Goal: Information Seeking & Learning: Learn about a topic

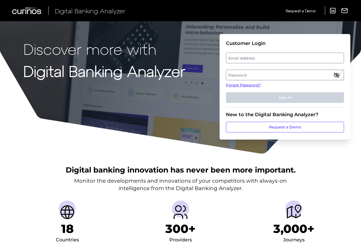
click at [258, 57] on label "Email Address" at bounding box center [284, 58] width 117 height 10
click at [258, 57] on input "email" at bounding box center [285, 58] width 118 height 11
click at [264, 58] on input "Email Address" at bounding box center [285, 58] width 118 height 11
type input "[EMAIL_ADDRESS][DOMAIN_NAME]"
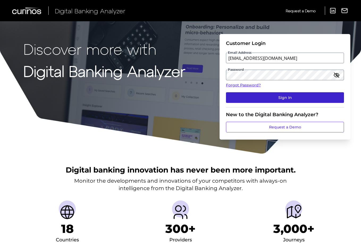
click at [277, 98] on button "Sign In" at bounding box center [285, 97] width 118 height 11
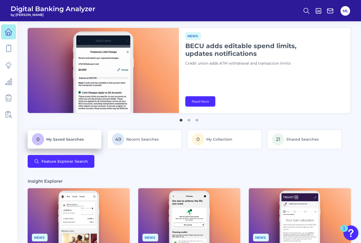
click at [75, 137] on span "My Saved Searches" at bounding box center [64, 139] width 37 height 5
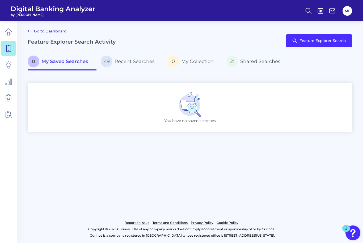
click at [106, 107] on div "You have no saved searches" at bounding box center [190, 107] width 325 height 49
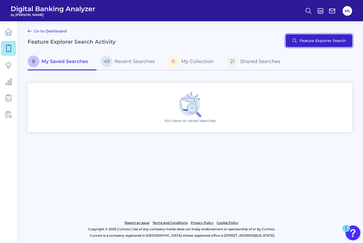
click at [317, 39] on button "Feature Explorer Search" at bounding box center [319, 40] width 67 height 13
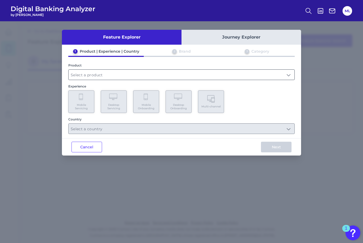
click at [110, 74] on input "text" at bounding box center [182, 75] width 226 height 10
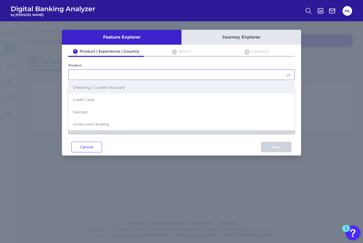
click at [107, 89] on span "Checking / Current Account" at bounding box center [99, 87] width 52 height 5
type input "Checking / Current Account"
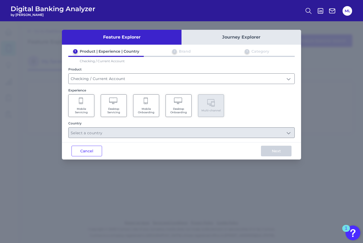
click at [81, 102] on icon at bounding box center [81, 101] width 5 height 7
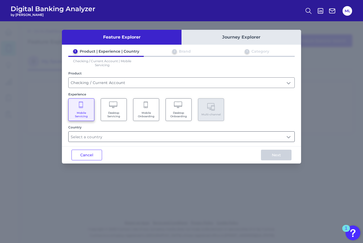
click at [103, 138] on input "text" at bounding box center [182, 137] width 226 height 10
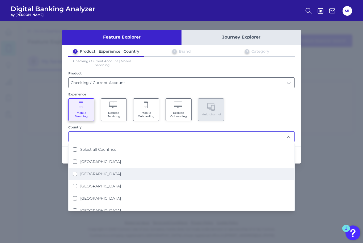
click at [99, 171] on label "[GEOGRAPHIC_DATA]" at bounding box center [100, 173] width 41 height 5
type input "[GEOGRAPHIC_DATA]"
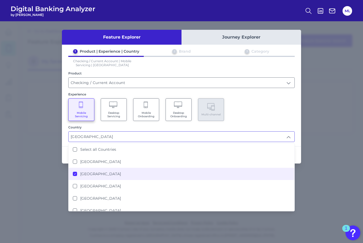
click at [272, 121] on div "1 Product | Experience | Country 2 Brand 3 Category Checking / Current Account …" at bounding box center [181, 95] width 239 height 93
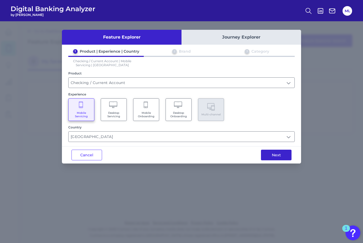
click at [275, 158] on button "Next" at bounding box center [276, 155] width 31 height 11
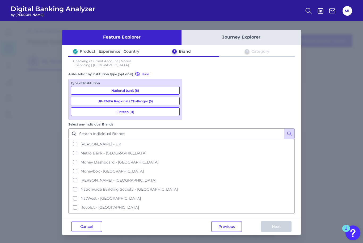
scroll to position [146, 0]
click at [150, 213] on span "Virgin Money - [GEOGRAPHIC_DATA]" at bounding box center [115, 215] width 69 height 5
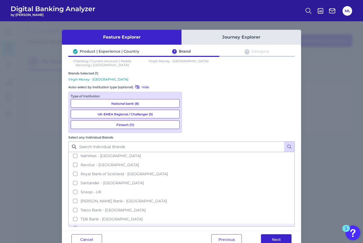
click at [279, 234] on button "Next" at bounding box center [276, 239] width 31 height 11
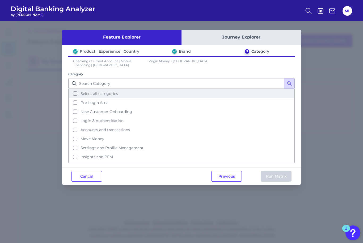
click at [123, 94] on button "Select all categories" at bounding box center [181, 93] width 225 height 9
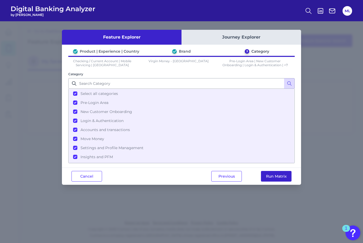
click at [273, 179] on button "Run Matrix" at bounding box center [276, 176] width 31 height 11
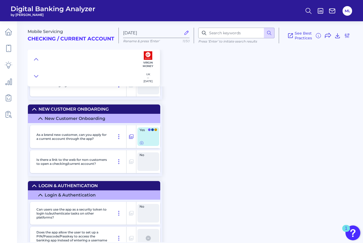
scroll to position [680, 0]
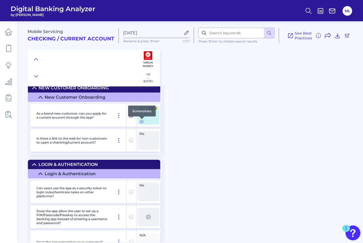
click at [142, 122] on icon at bounding box center [141, 121] width 4 height 4
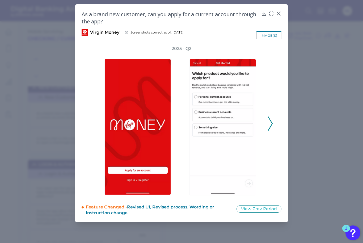
click at [276, 125] on div "2025 - Q2" at bounding box center [182, 121] width 200 height 150
click at [269, 126] on icon at bounding box center [270, 123] width 5 height 14
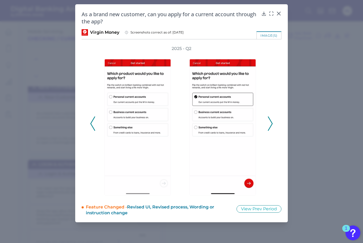
click at [269, 126] on icon at bounding box center [270, 123] width 5 height 14
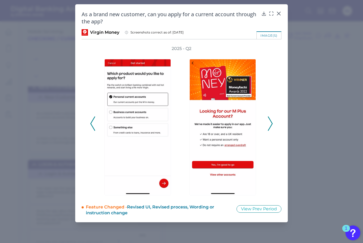
click at [269, 126] on icon at bounding box center [270, 123] width 5 height 14
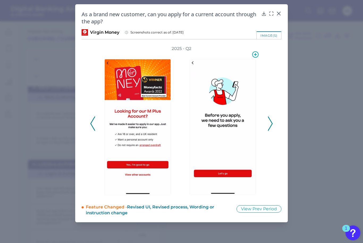
click at [223, 103] on img at bounding box center [222, 127] width 66 height 136
click at [270, 121] on polyline at bounding box center [270, 124] width 4 height 14
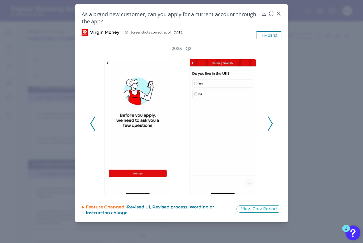
click at [270, 121] on polyline at bounding box center [270, 124] width 4 height 14
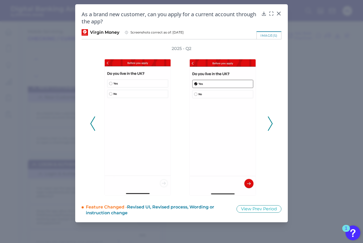
click at [270, 121] on polyline at bounding box center [270, 124] width 4 height 14
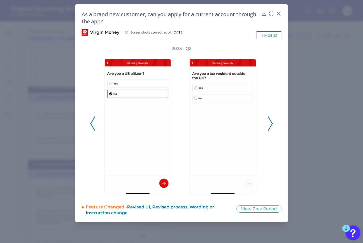
click at [270, 121] on polyline at bounding box center [270, 124] width 4 height 14
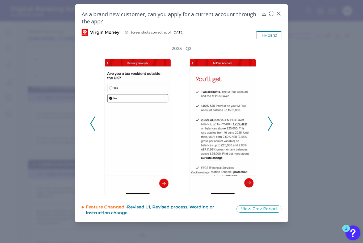
click at [270, 121] on polyline at bounding box center [270, 124] width 4 height 14
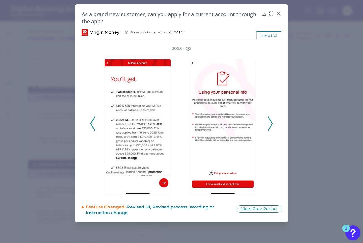
click at [270, 121] on polyline at bounding box center [270, 124] width 4 height 14
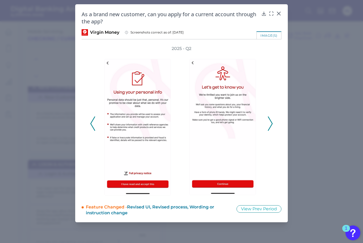
click at [270, 121] on polyline at bounding box center [270, 124] width 4 height 14
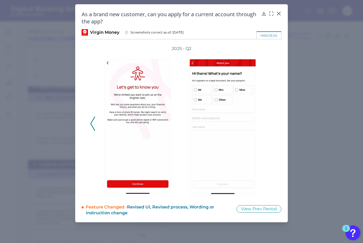
click at [270, 121] on div "2025 - Q2" at bounding box center [181, 121] width 183 height 150
click at [279, 12] on icon at bounding box center [278, 13] width 5 height 5
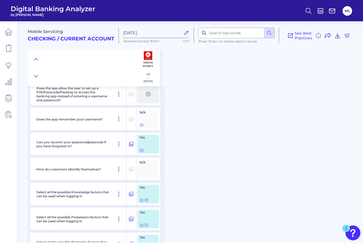
scroll to position [804, 0]
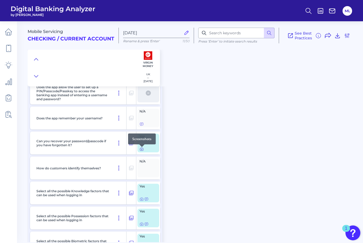
click at [142, 150] on icon at bounding box center [141, 149] width 1 height 1
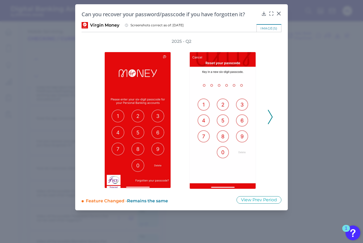
click at [270, 118] on icon at bounding box center [270, 117] width 5 height 14
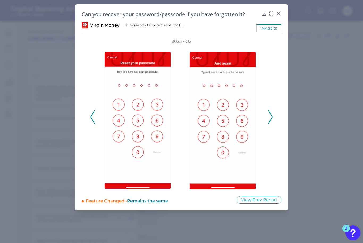
click at [270, 118] on icon at bounding box center [270, 117] width 5 height 14
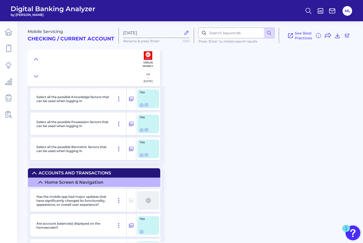
scroll to position [911, 0]
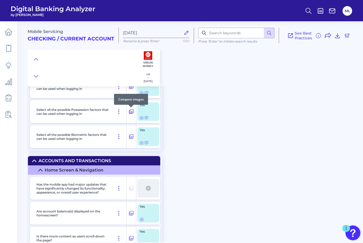
click at [131, 114] on icon at bounding box center [131, 111] width 5 height 6
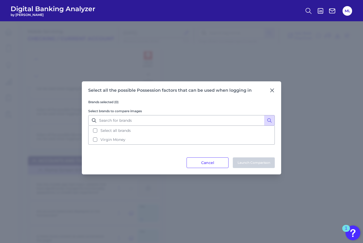
click at [275, 88] on div "Select all the possible Possession factors that can be used when logging in Bra…" at bounding box center [181, 127] width 199 height 93
click at [274, 89] on icon at bounding box center [271, 90] width 5 height 5
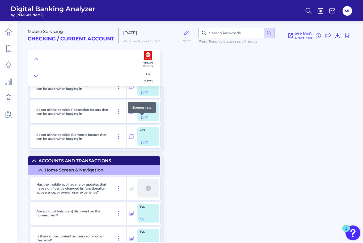
click at [142, 119] on icon at bounding box center [141, 118] width 4 height 4
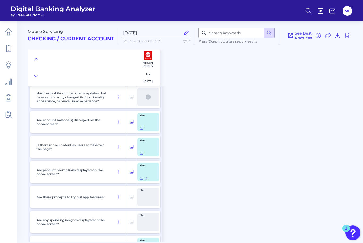
scroll to position [1004, 0]
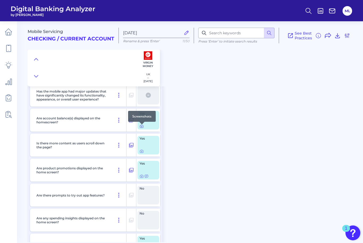
click at [140, 128] on icon at bounding box center [141, 126] width 4 height 4
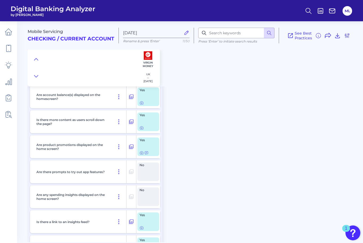
scroll to position [1031, 0]
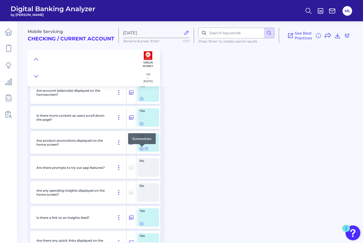
click at [141, 149] on icon at bounding box center [141, 148] width 1 height 1
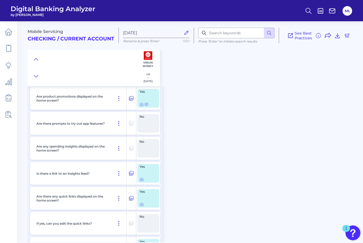
scroll to position [1091, 0]
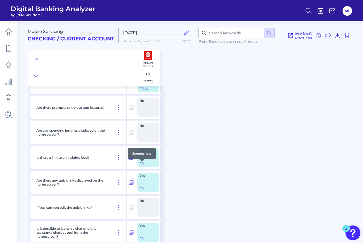
click at [142, 163] on div at bounding box center [141, 161] width 5 height 5
click at [142, 165] on icon at bounding box center [141, 163] width 4 height 4
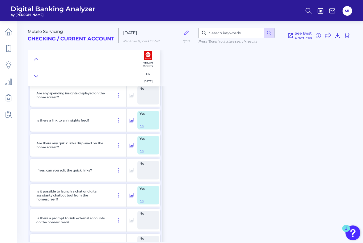
scroll to position [1159, 0]
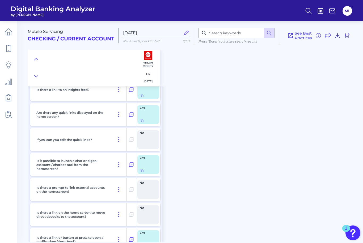
click at [141, 171] on icon at bounding box center [141, 170] width 1 height 1
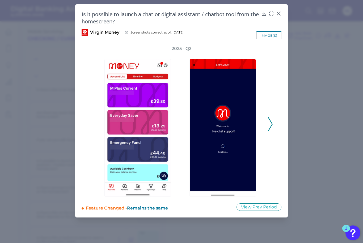
click at [272, 125] on polyline at bounding box center [270, 124] width 4 height 14
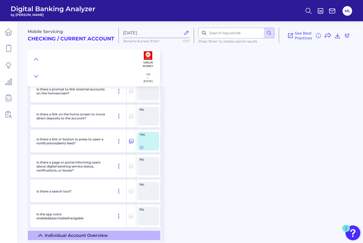
scroll to position [1294, 0]
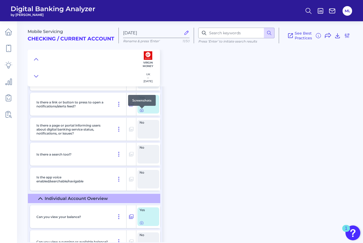
click at [141, 110] on div at bounding box center [141, 108] width 5 height 5
click at [142, 111] on icon at bounding box center [141, 110] width 1 height 1
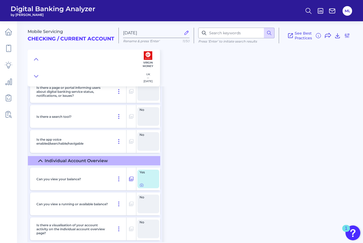
scroll to position [1385, 0]
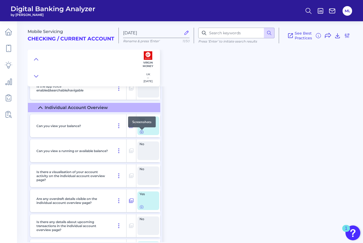
click at [142, 133] on icon at bounding box center [141, 132] width 1 height 1
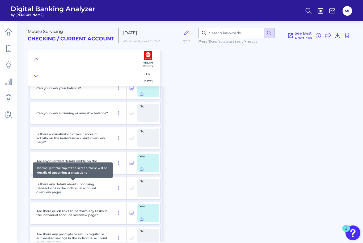
scroll to position [1425, 0]
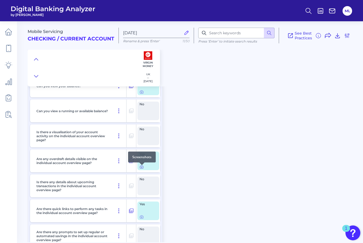
click at [141, 169] on icon at bounding box center [141, 167] width 4 height 4
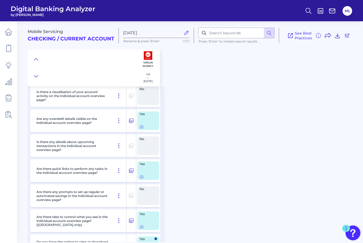
scroll to position [1492, 0]
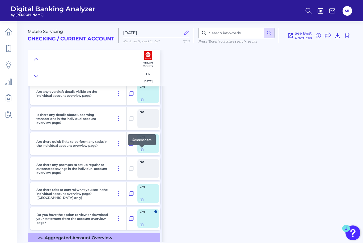
click at [142, 150] on div at bounding box center [141, 147] width 5 height 5
click at [142, 150] on icon at bounding box center [141, 149] width 4 height 4
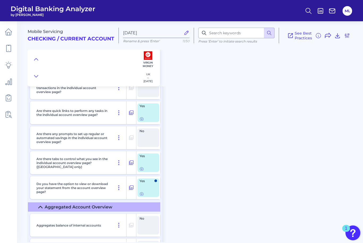
scroll to position [1542, 0]
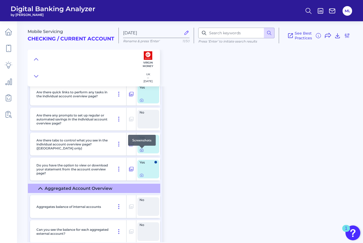
click at [142, 151] on icon at bounding box center [141, 150] width 4 height 4
click at [142, 177] on icon at bounding box center [141, 175] width 4 height 4
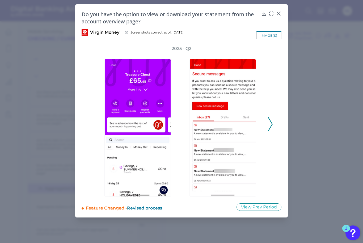
click at [271, 124] on icon at bounding box center [270, 124] width 5 height 14
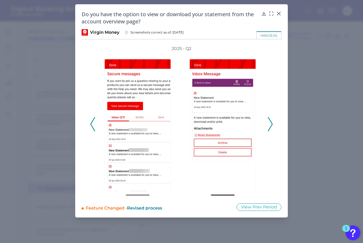
click at [271, 124] on icon at bounding box center [270, 124] width 5 height 14
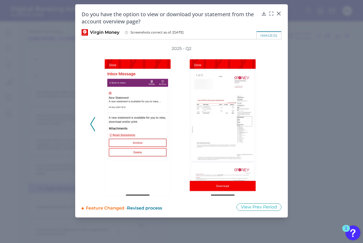
click at [271, 124] on div "2025 - Q2" at bounding box center [181, 121] width 183 height 151
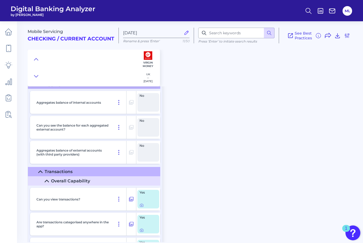
scroll to position [1665, 0]
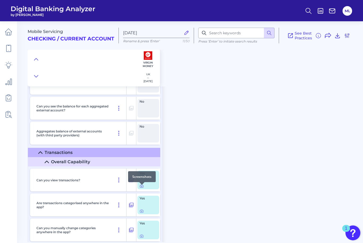
click at [141, 188] on icon at bounding box center [141, 186] width 4 height 4
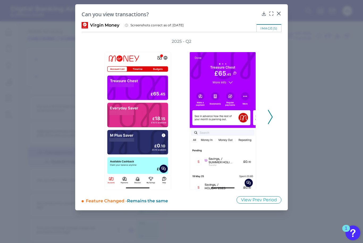
click at [270, 117] on icon at bounding box center [270, 117] width 5 height 14
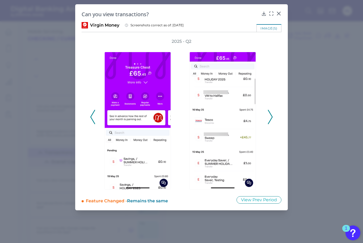
click at [270, 117] on icon at bounding box center [270, 117] width 5 height 14
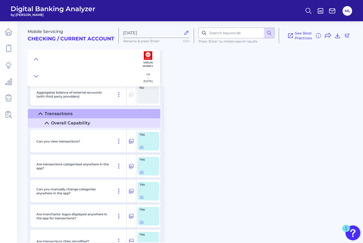
scroll to position [1738, 0]
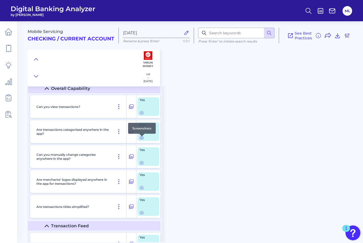
click at [141, 140] on icon at bounding box center [141, 138] width 4 height 4
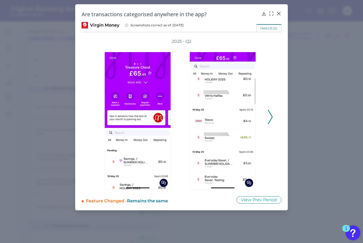
click at [273, 117] on button at bounding box center [270, 117] width 5 height 14
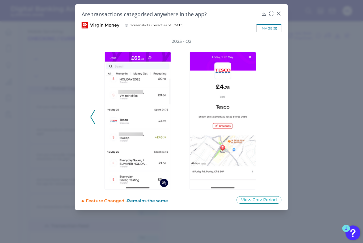
click at [274, 116] on div "2025 - Q2" at bounding box center [182, 114] width 200 height 151
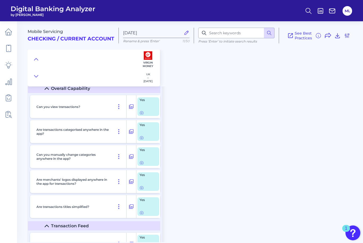
click at [141, 216] on div "Yes" at bounding box center [148, 206] width 22 height 19
click at [142, 215] on icon at bounding box center [141, 212] width 4 height 4
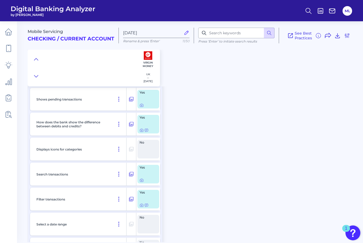
scroll to position [1889, 0]
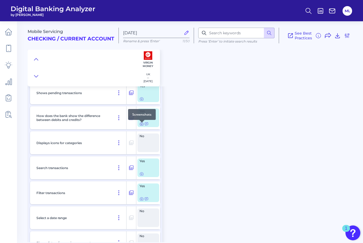
click at [141, 126] on icon at bounding box center [141, 124] width 4 height 4
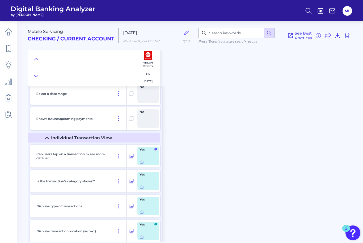
scroll to position [2018, 0]
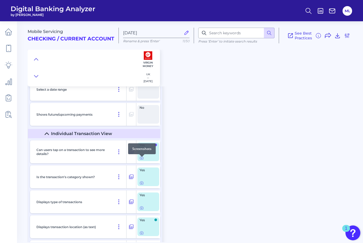
click at [141, 159] on div at bounding box center [141, 156] width 5 height 5
click at [142, 160] on icon at bounding box center [141, 158] width 4 height 4
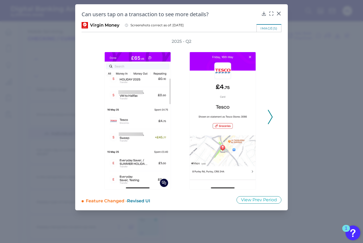
click at [270, 119] on icon at bounding box center [270, 117] width 5 height 14
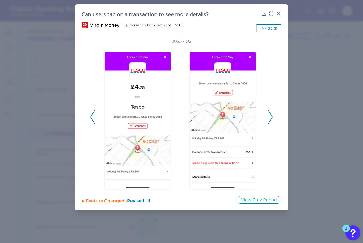
click at [270, 119] on icon at bounding box center [270, 117] width 5 height 14
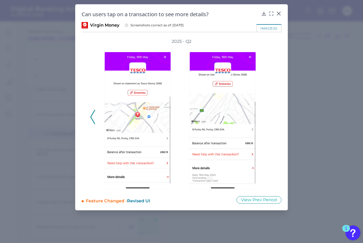
click at [270, 119] on div "2025 - Q2" at bounding box center [181, 114] width 183 height 151
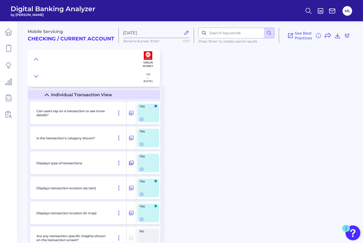
scroll to position [2082, 0]
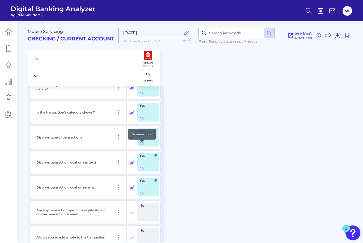
click at [142, 145] on icon at bounding box center [141, 143] width 4 height 4
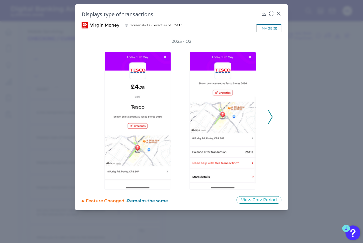
click at [269, 118] on icon at bounding box center [270, 117] width 5 height 14
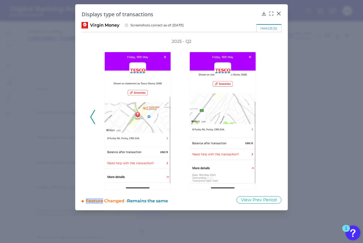
click at [269, 118] on div "2025 - Q2" at bounding box center [181, 114] width 183 height 151
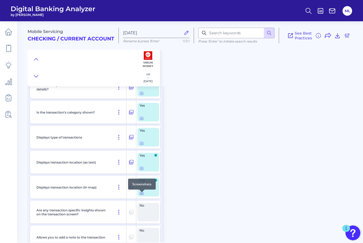
click at [141, 195] on icon at bounding box center [141, 193] width 4 height 4
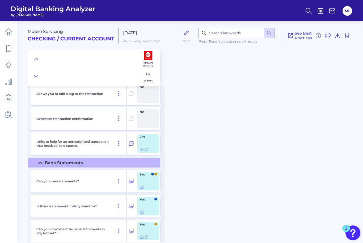
scroll to position [2280, 0]
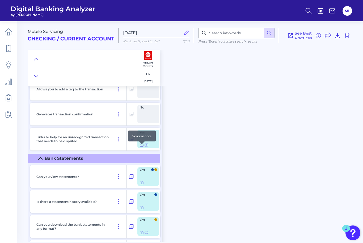
click at [141, 147] on icon at bounding box center [141, 145] width 4 height 4
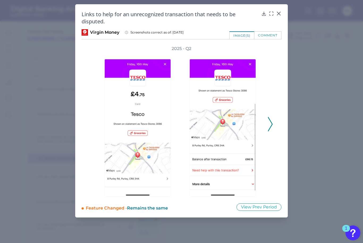
click at [267, 125] on div "2025 - Q2" at bounding box center [181, 121] width 183 height 151
click at [272, 125] on icon at bounding box center [270, 124] width 5 height 14
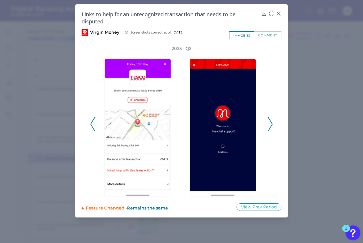
click at [272, 125] on icon at bounding box center [270, 124] width 5 height 14
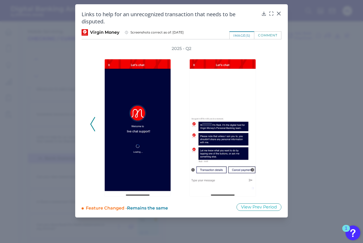
click at [272, 125] on div "2025 - Q2" at bounding box center [181, 121] width 183 height 151
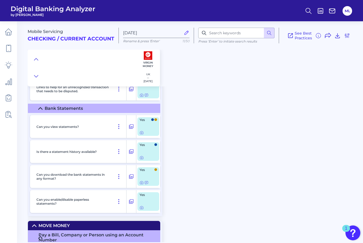
scroll to position [2345, 0]
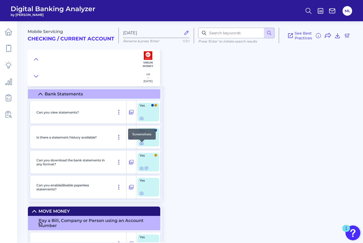
click at [141, 145] on icon at bounding box center [141, 143] width 4 height 4
click at [142, 170] on icon at bounding box center [141, 168] width 4 height 4
click at [142, 195] on icon at bounding box center [141, 193] width 4 height 4
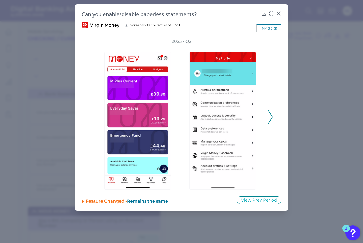
click at [270, 115] on icon at bounding box center [270, 117] width 5 height 14
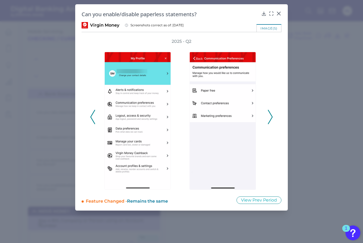
click at [270, 115] on icon at bounding box center [270, 117] width 5 height 14
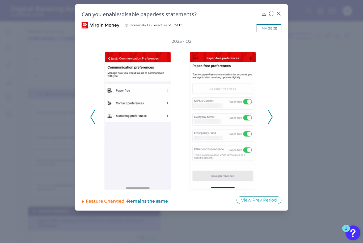
click at [270, 115] on icon at bounding box center [270, 117] width 5 height 14
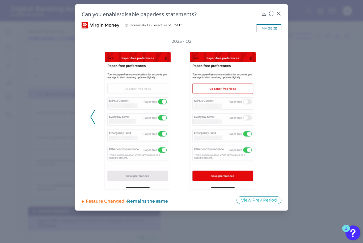
click at [270, 115] on div "2025 - Q2" at bounding box center [181, 114] width 183 height 151
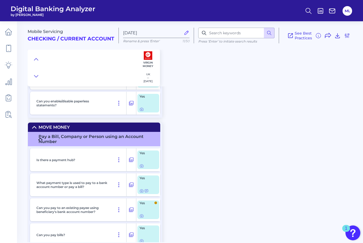
scroll to position [2445, 0]
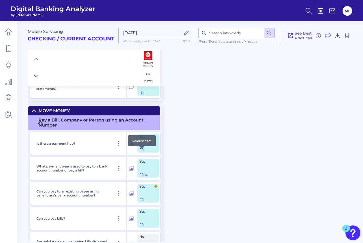
click at [141, 151] on icon at bounding box center [141, 149] width 4 height 4
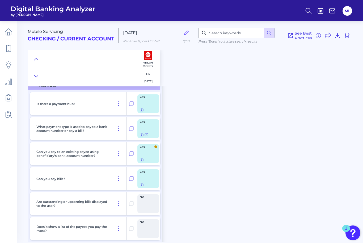
scroll to position [2492, 0]
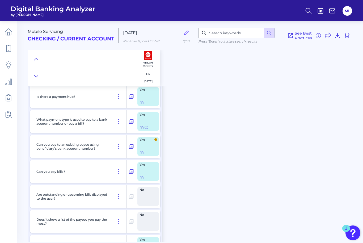
click at [142, 129] on icon at bounding box center [141, 127] width 3 height 3
click at [141, 180] on icon at bounding box center [141, 177] width 4 height 4
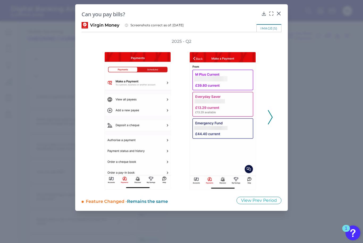
click at [270, 115] on icon at bounding box center [270, 117] width 5 height 14
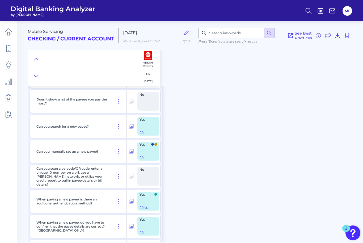
scroll to position [2612, 0]
click at [142, 159] on icon at bounding box center [141, 157] width 4 height 4
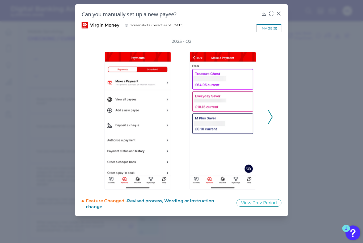
click at [270, 117] on icon at bounding box center [270, 117] width 5 height 14
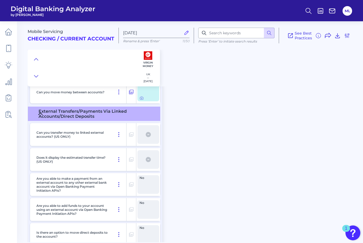
scroll to position [3847, 0]
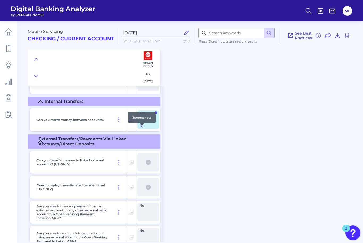
click at [143, 127] on icon at bounding box center [141, 125] width 3 height 3
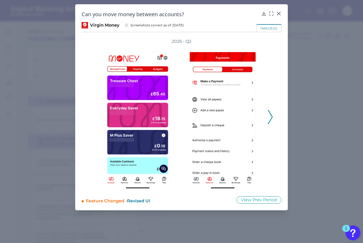
click at [271, 115] on polyline at bounding box center [270, 117] width 4 height 14
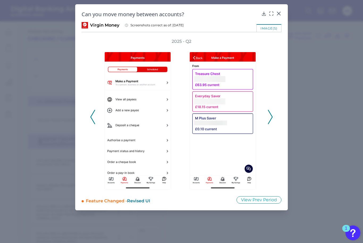
click at [271, 115] on polyline at bounding box center [270, 117] width 4 height 14
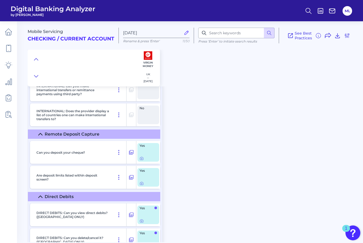
scroll to position [4166, 0]
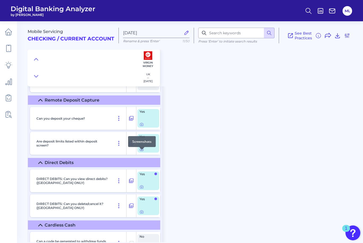
click at [140, 151] on icon at bounding box center [141, 149] width 4 height 4
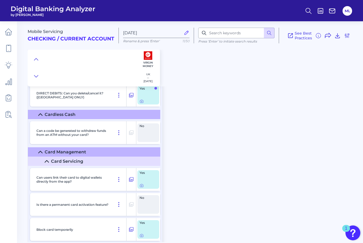
scroll to position [4277, 0]
click at [142, 187] on icon at bounding box center [141, 185] width 4 height 4
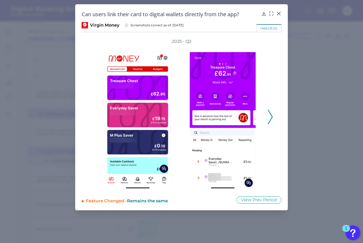
click at [270, 117] on icon at bounding box center [270, 117] width 5 height 14
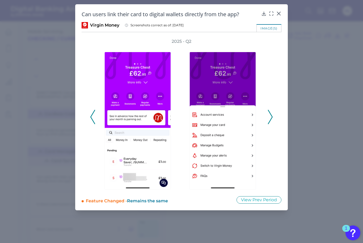
click at [273, 118] on div "2025 - Q2" at bounding box center [182, 114] width 200 height 151
click at [270, 117] on icon at bounding box center [270, 117] width 5 height 14
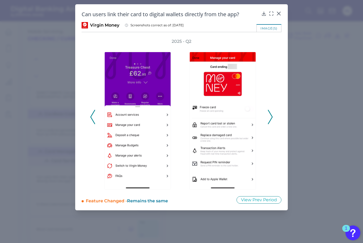
click at [270, 117] on icon at bounding box center [270, 117] width 5 height 14
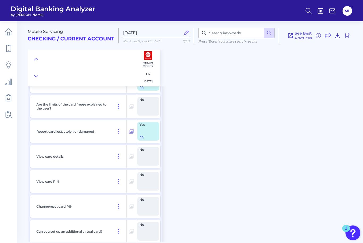
scroll to position [4428, 0]
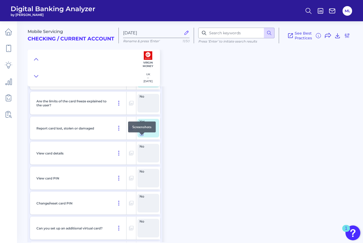
click at [143, 136] on icon at bounding box center [141, 134] width 4 height 4
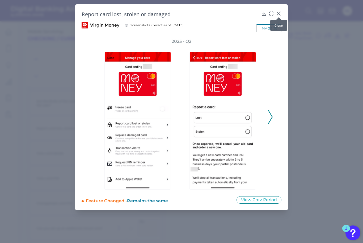
click at [278, 14] on icon at bounding box center [278, 13] width 3 height 3
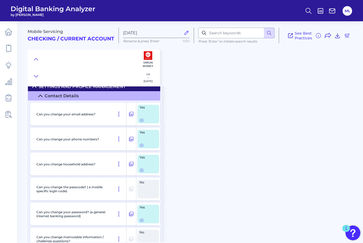
scroll to position [4912, 0]
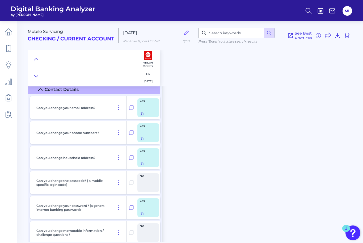
click at [143, 116] on icon at bounding box center [141, 114] width 4 height 4
click at [143, 140] on icon at bounding box center [141, 138] width 3 height 3
click at [141, 166] on div at bounding box center [141, 164] width 5 height 5
click at [141, 166] on icon at bounding box center [141, 164] width 4 height 4
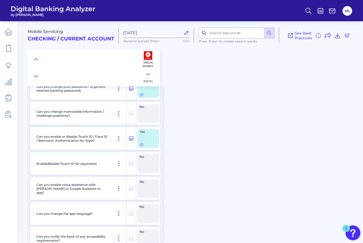
scroll to position [5054, 0]
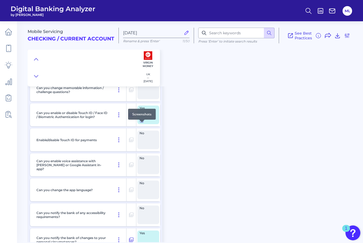
click at [141, 123] on icon at bounding box center [141, 121] width 4 height 4
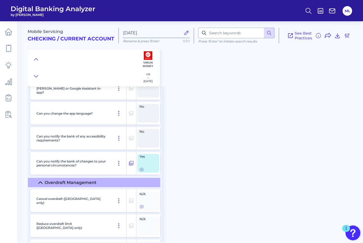
scroll to position [5190, 0]
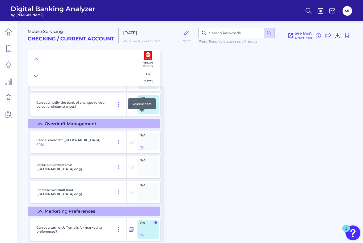
click at [141, 113] on icon at bounding box center [141, 110] width 4 height 4
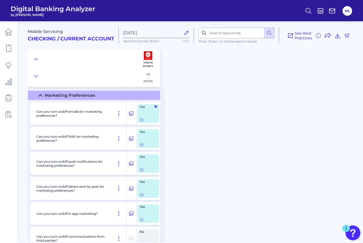
scroll to position [5308, 0]
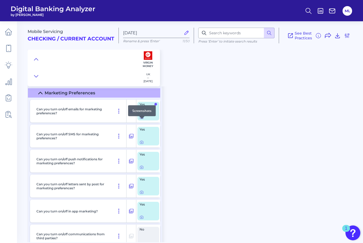
click at [142, 119] on icon at bounding box center [141, 117] width 4 height 4
click at [141, 169] on icon at bounding box center [141, 167] width 4 height 4
click at [142, 194] on icon at bounding box center [141, 192] width 4 height 4
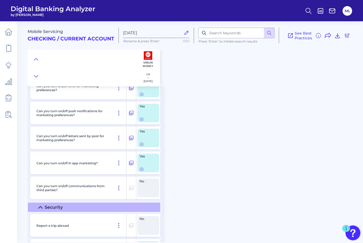
scroll to position [5406, 0]
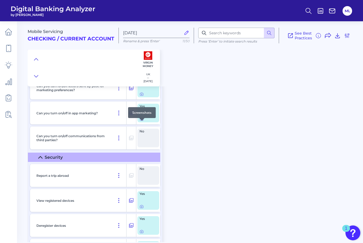
click at [143, 122] on div at bounding box center [141, 120] width 5 height 5
click at [142, 120] on icon at bounding box center [141, 119] width 1 height 1
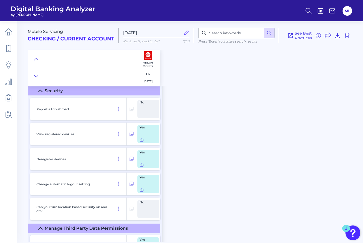
scroll to position [5476, 0]
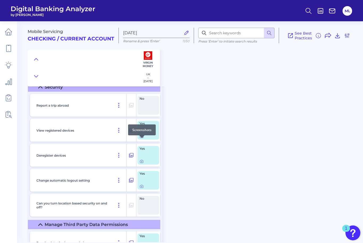
click at [141, 138] on icon at bounding box center [141, 136] width 4 height 4
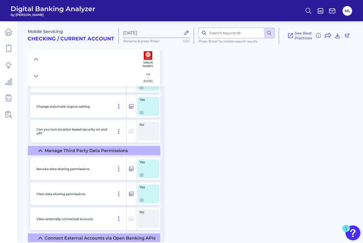
scroll to position [5560, 0]
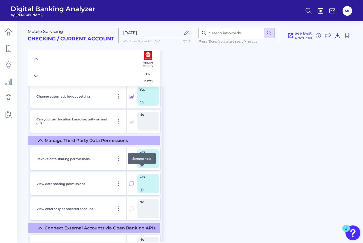
click at [142, 167] on icon at bounding box center [141, 165] width 4 height 4
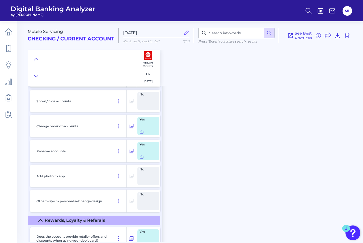
scroll to position [5816, 0]
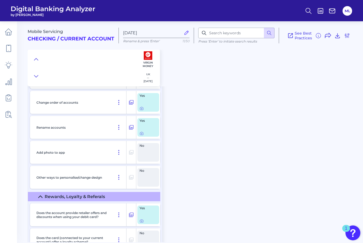
click at [142, 112] on div "Yes" at bounding box center [148, 102] width 22 height 19
click at [142, 112] on div at bounding box center [141, 110] width 5 height 5
click at [142, 111] on icon at bounding box center [141, 108] width 4 height 4
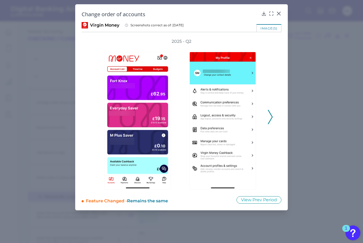
click at [270, 115] on icon at bounding box center [270, 117] width 5 height 14
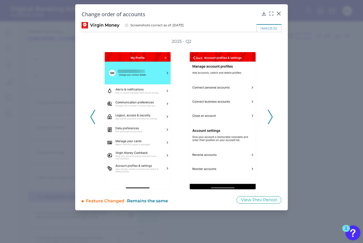
click at [270, 115] on icon at bounding box center [270, 117] width 5 height 14
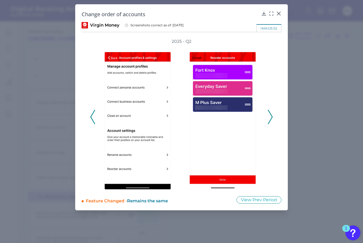
click at [270, 115] on icon at bounding box center [270, 117] width 5 height 14
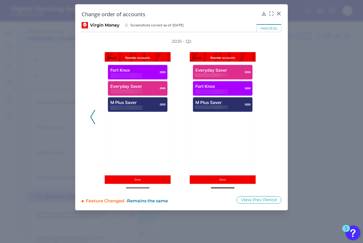
click at [270, 115] on div "2025 - Q2" at bounding box center [181, 114] width 183 height 151
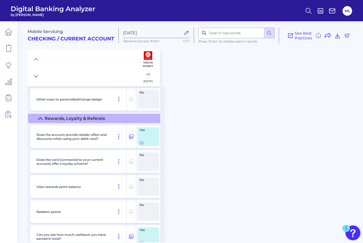
scroll to position [5895, 0]
click at [141, 143] on icon at bounding box center [141, 142] width 1 height 1
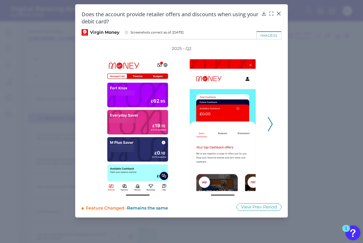
click at [272, 127] on icon at bounding box center [270, 124] width 5 height 14
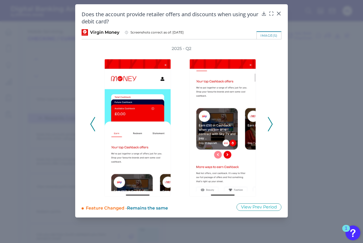
click at [272, 127] on icon at bounding box center [270, 124] width 5 height 14
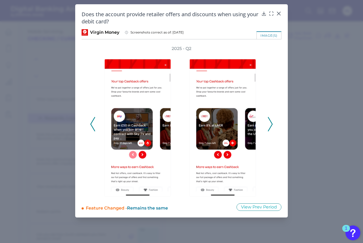
click at [272, 127] on icon at bounding box center [270, 124] width 5 height 14
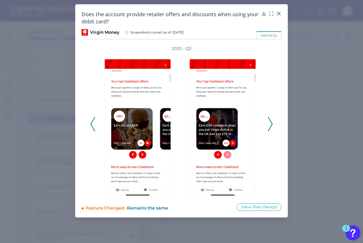
click at [272, 127] on icon at bounding box center [270, 124] width 5 height 14
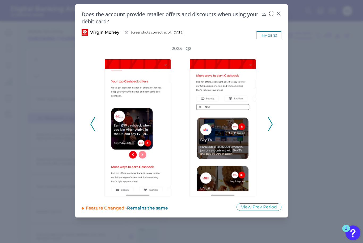
click at [272, 127] on icon at bounding box center [270, 124] width 5 height 14
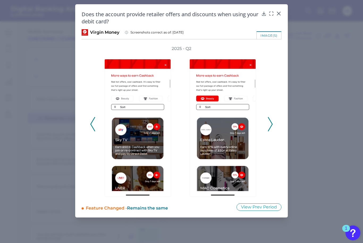
click at [272, 127] on icon at bounding box center [270, 124] width 5 height 14
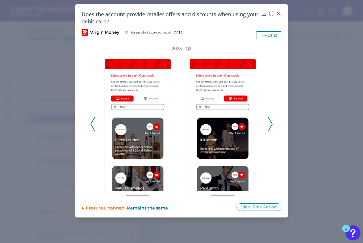
click at [272, 127] on icon at bounding box center [270, 124] width 5 height 14
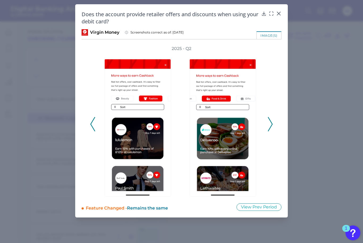
click at [272, 127] on icon at bounding box center [270, 124] width 5 height 14
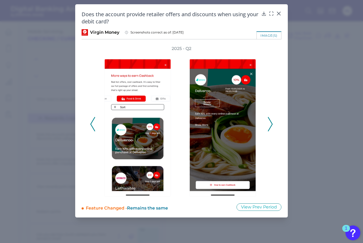
click at [272, 127] on icon at bounding box center [270, 124] width 5 height 14
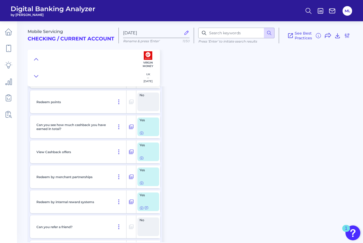
scroll to position [6009, 0]
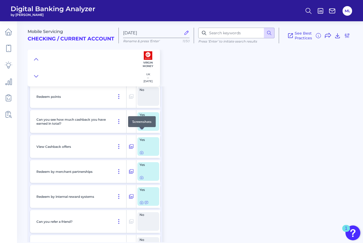
click at [143, 131] on div at bounding box center [141, 129] width 5 height 5
click at [140, 130] on icon at bounding box center [141, 127] width 4 height 4
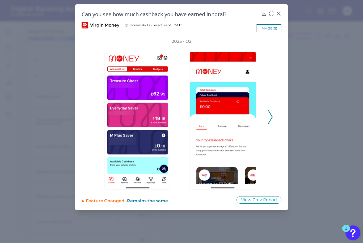
click at [287, 119] on div "Can you see how much cashback you have earned in total? Virgin Money Screenshot…" at bounding box center [181, 107] width 213 height 206
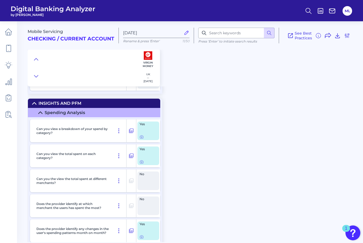
scroll to position [6184, 0]
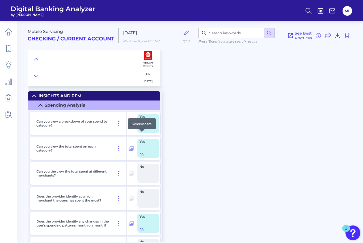
click at [143, 132] on icon at bounding box center [141, 129] width 4 height 4
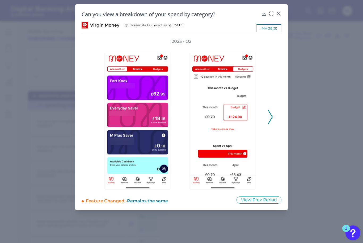
click at [271, 117] on icon at bounding box center [270, 117] width 5 height 14
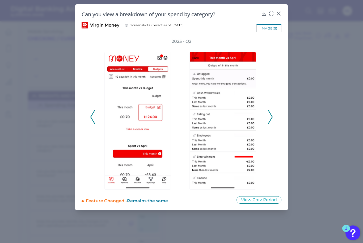
click at [271, 117] on icon at bounding box center [270, 117] width 5 height 14
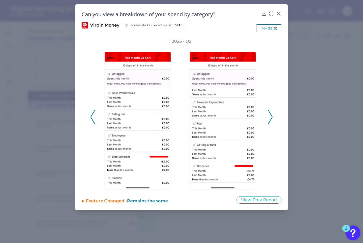
click at [271, 117] on icon at bounding box center [270, 117] width 5 height 14
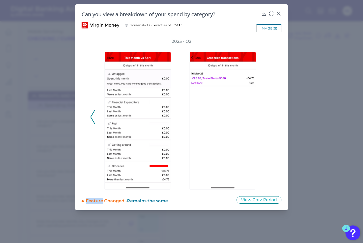
click at [271, 117] on div "2025 - Q2" at bounding box center [181, 114] width 183 height 151
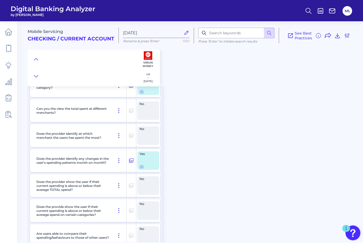
scroll to position [6252, 0]
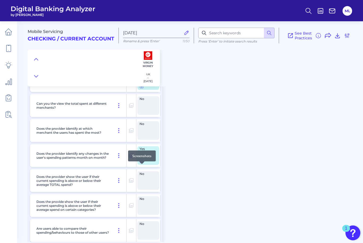
click at [141, 164] on icon at bounding box center [141, 161] width 4 height 4
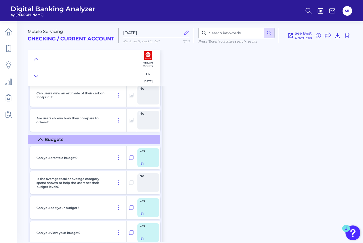
click at [143, 167] on div "Yes" at bounding box center [148, 157] width 22 height 19
click at [142, 168] on div at bounding box center [141, 165] width 5 height 5
click at [142, 166] on icon at bounding box center [141, 163] width 4 height 4
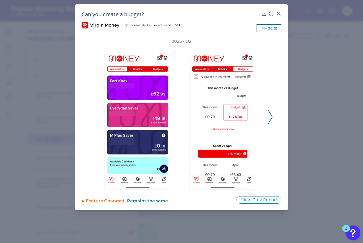
click at [272, 117] on polyline at bounding box center [270, 117] width 4 height 14
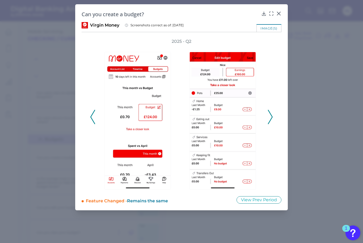
click at [272, 117] on polyline at bounding box center [270, 117] width 4 height 14
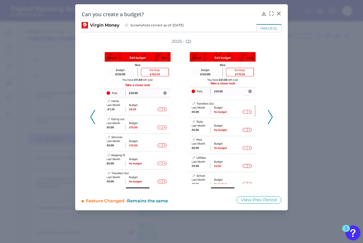
click at [271, 117] on icon at bounding box center [270, 117] width 5 height 14
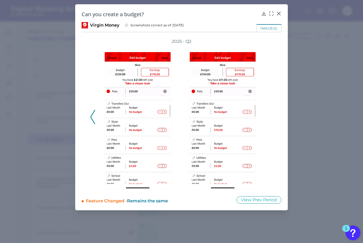
click at [271, 117] on div "2025 - Q2" at bounding box center [181, 114] width 183 height 151
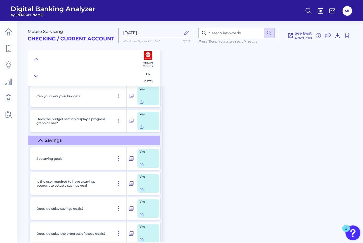
scroll to position [6662, 0]
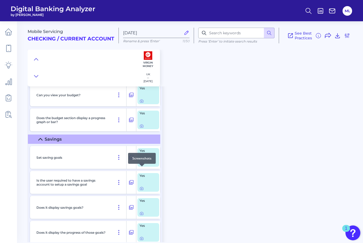
click at [141, 166] on icon at bounding box center [141, 163] width 4 height 4
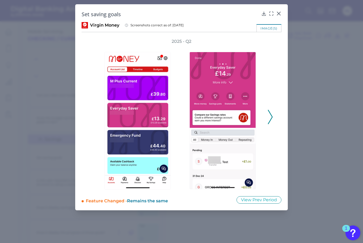
click at [270, 116] on icon at bounding box center [270, 117] width 5 height 14
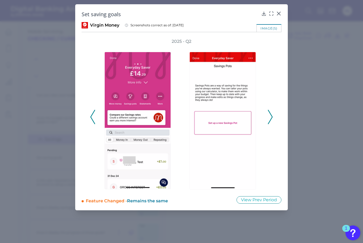
click at [270, 116] on icon at bounding box center [270, 117] width 5 height 14
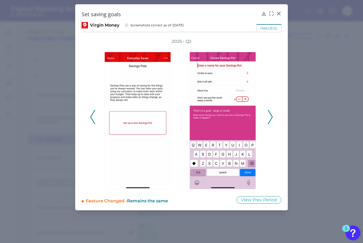
click at [270, 115] on icon at bounding box center [270, 117] width 5 height 14
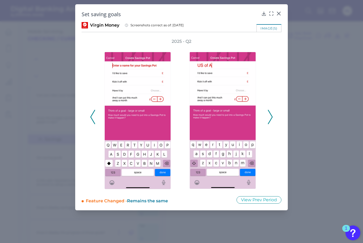
click at [270, 116] on icon at bounding box center [270, 117] width 5 height 14
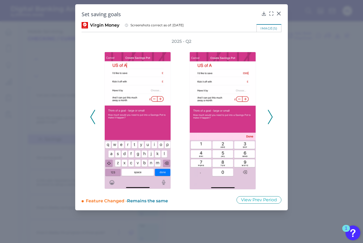
click at [270, 116] on icon at bounding box center [270, 117] width 5 height 14
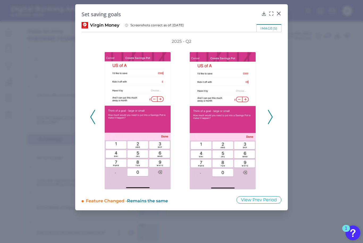
click at [270, 116] on icon at bounding box center [270, 117] width 5 height 14
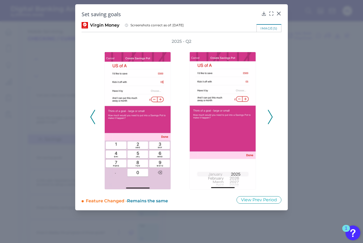
click at [270, 116] on icon at bounding box center [270, 117] width 5 height 14
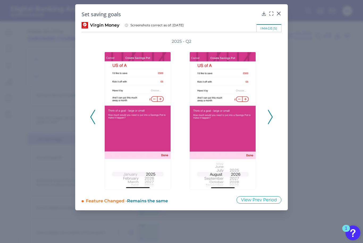
click at [270, 116] on icon at bounding box center [270, 117] width 5 height 14
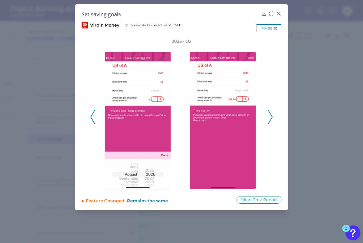
click at [270, 116] on icon at bounding box center [270, 117] width 5 height 14
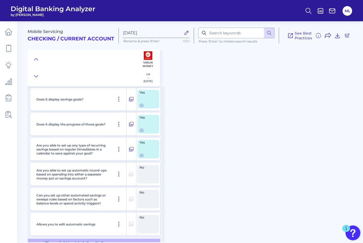
scroll to position [6770, 0]
click at [142, 157] on icon at bounding box center [141, 155] width 4 height 4
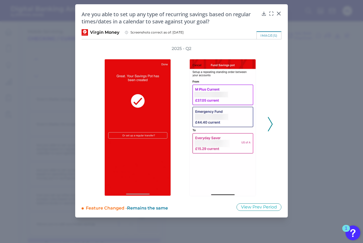
click at [264, 125] on div at bounding box center [223, 124] width 85 height 145
click at [270, 124] on icon at bounding box center [270, 124] width 5 height 14
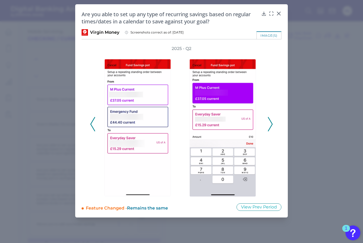
click at [272, 125] on icon at bounding box center [270, 124] width 5 height 14
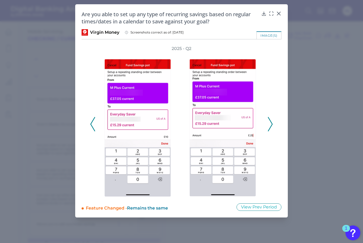
click at [272, 125] on icon at bounding box center [270, 124] width 5 height 14
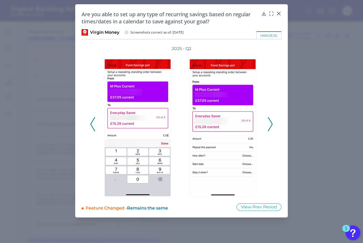
click at [272, 125] on icon at bounding box center [270, 124] width 5 height 14
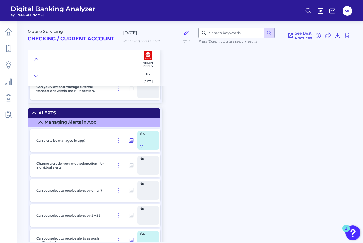
scroll to position [7264, 0]
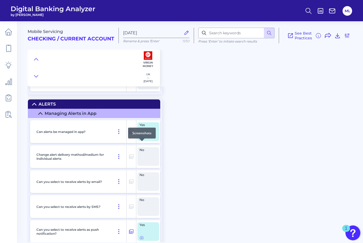
click at [141, 138] on icon at bounding box center [141, 137] width 1 height 1
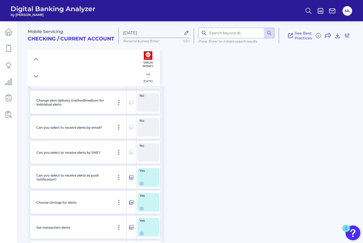
scroll to position [7347, 0]
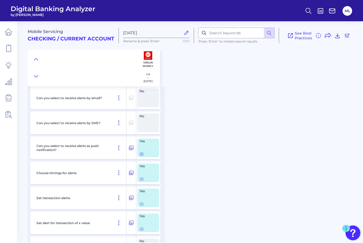
click at [143, 155] on icon at bounding box center [141, 154] width 3 height 3
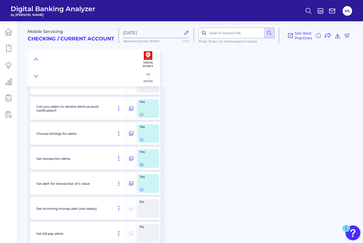
scroll to position [7424, 0]
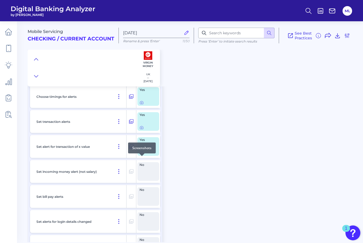
click at [141, 155] on icon at bounding box center [141, 152] width 4 height 4
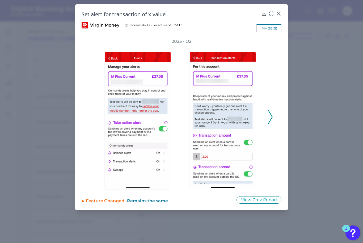
click at [269, 115] on icon at bounding box center [270, 117] width 5 height 14
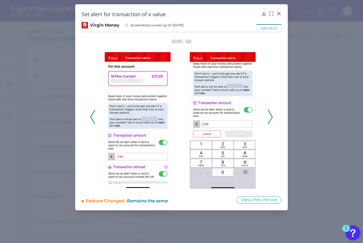
click at [269, 115] on icon at bounding box center [270, 117] width 5 height 14
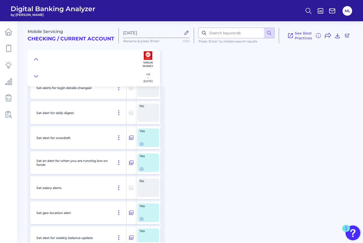
scroll to position [7610, 0]
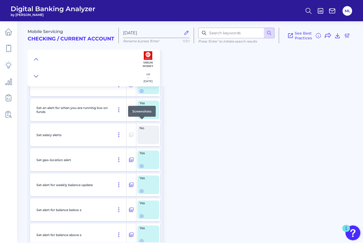
click at [143, 120] on div at bounding box center [141, 119] width 5 height 5
click at [141, 117] on icon at bounding box center [141, 116] width 1 height 1
